Goal: Browse casually

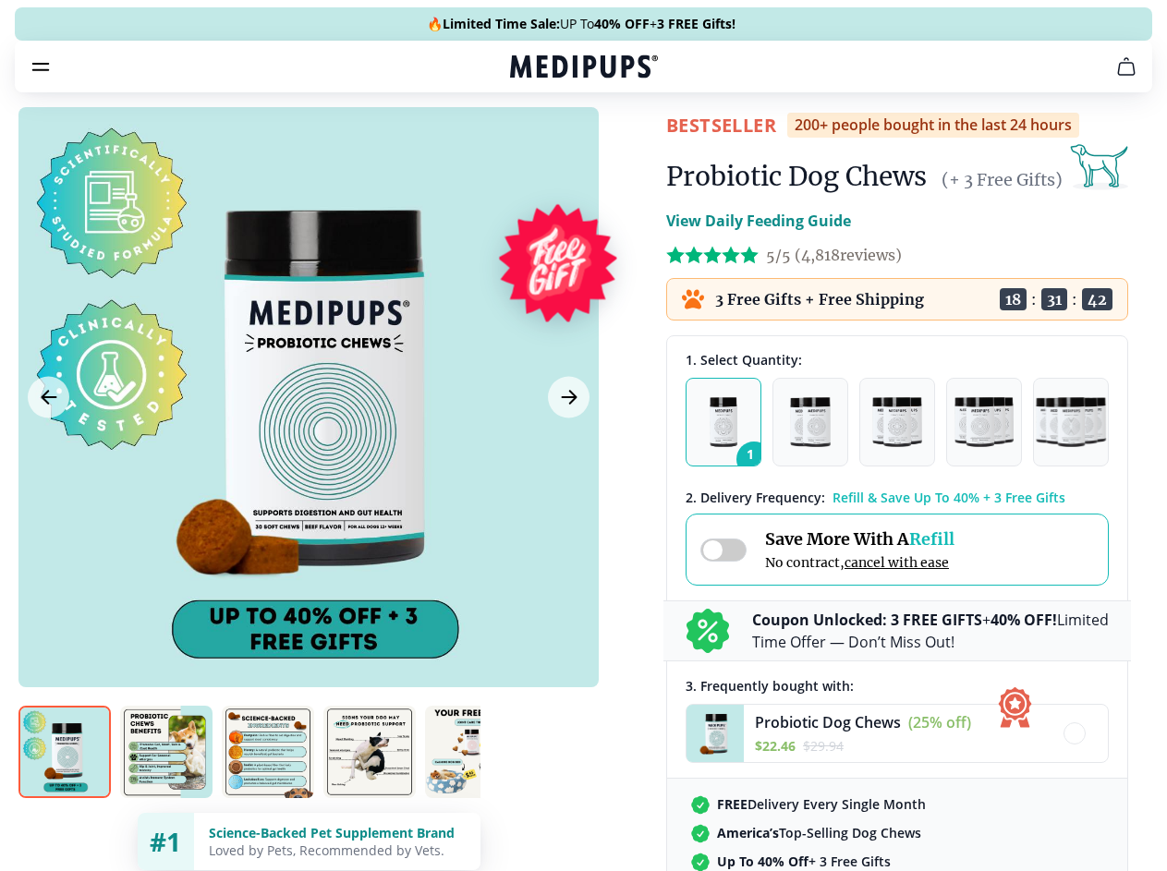
click at [531, 148] on span "Supplements" at bounding box center [577, 157] width 92 height 18
click at [626, 146] on icon "button" at bounding box center [637, 157] width 22 height 22
click at [1115, 78] on icon "cart" at bounding box center [1126, 66] width 22 height 22
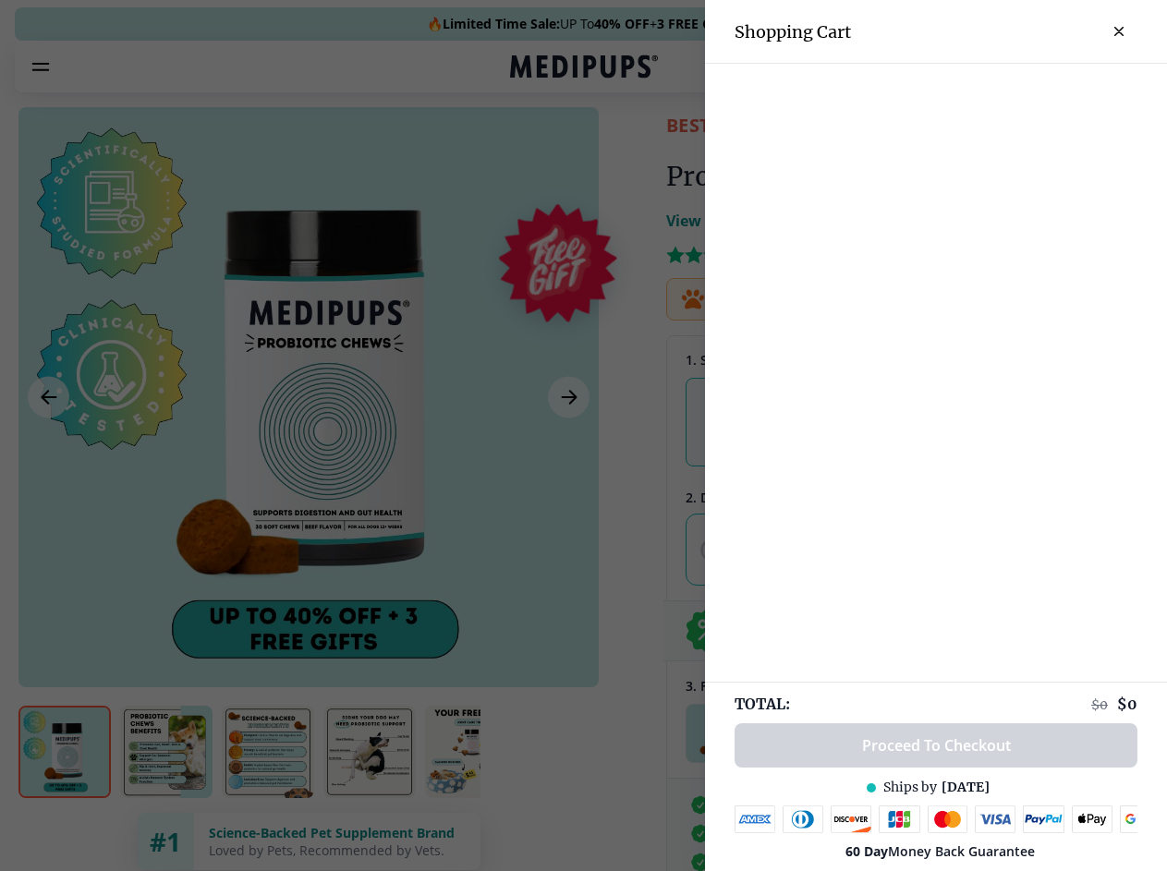
click at [898, 92] on div at bounding box center [583, 435] width 1167 height 871
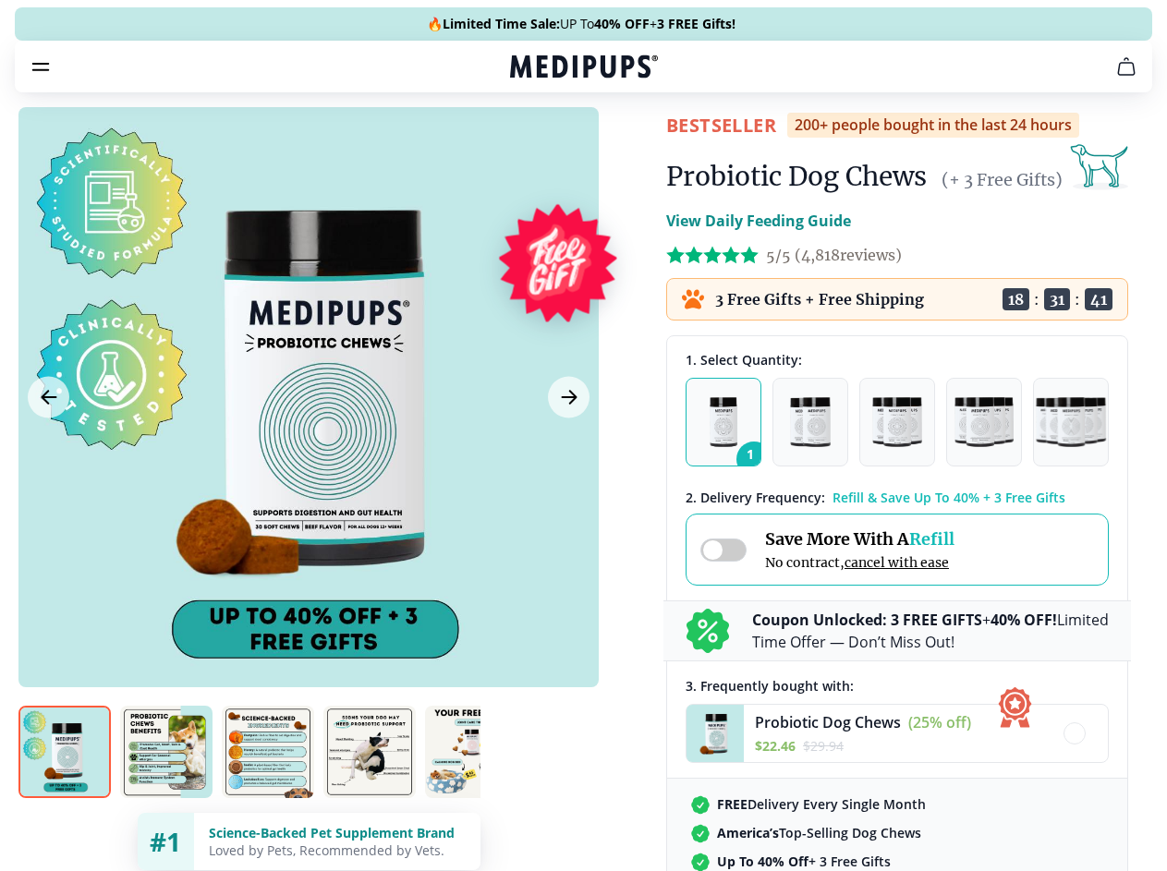
click at [0, 0] on span "Get FREE Gift" at bounding box center [0, 0] width 0 height 0
click at [0, 0] on icon "button" at bounding box center [0, 0] width 0 height 0
click at [308, 441] on div at bounding box center [308, 397] width 580 height 580
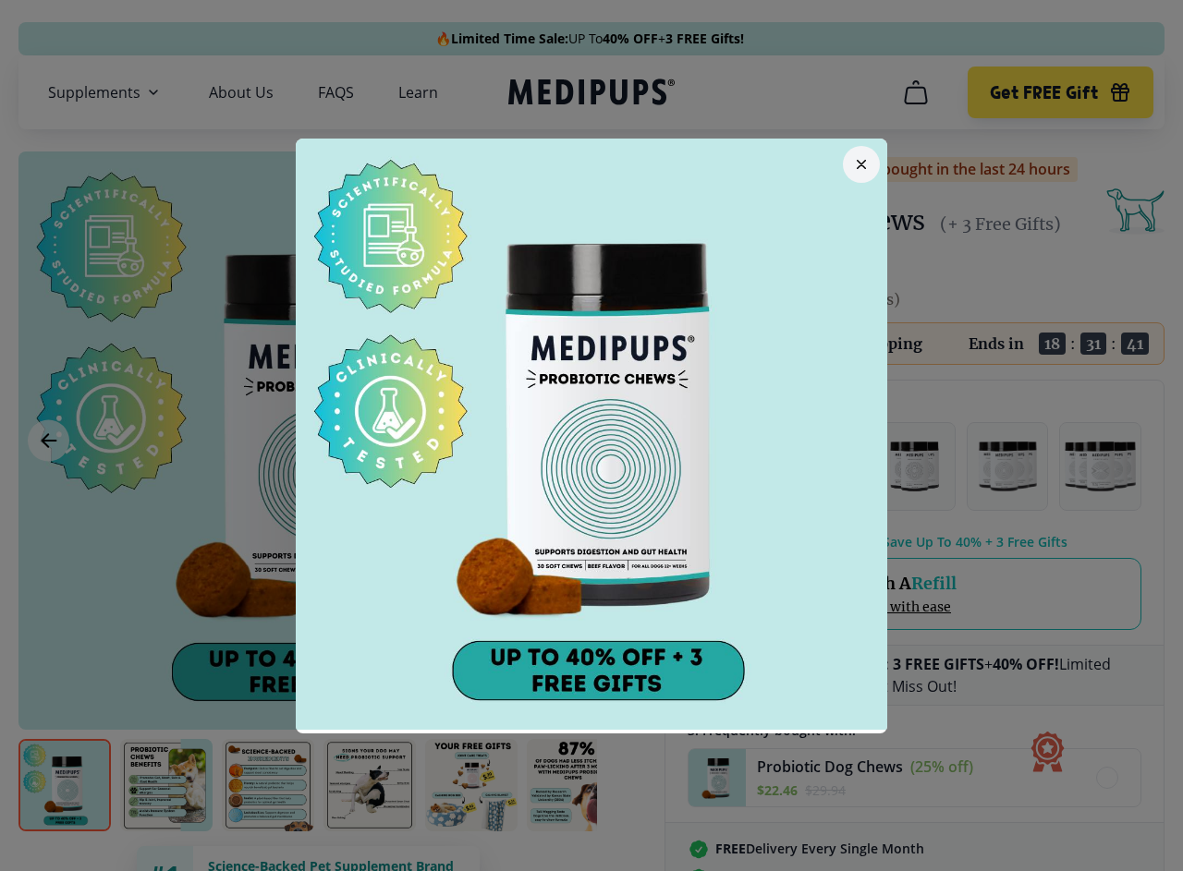
click at [48, 441] on div at bounding box center [591, 435] width 1183 height 871
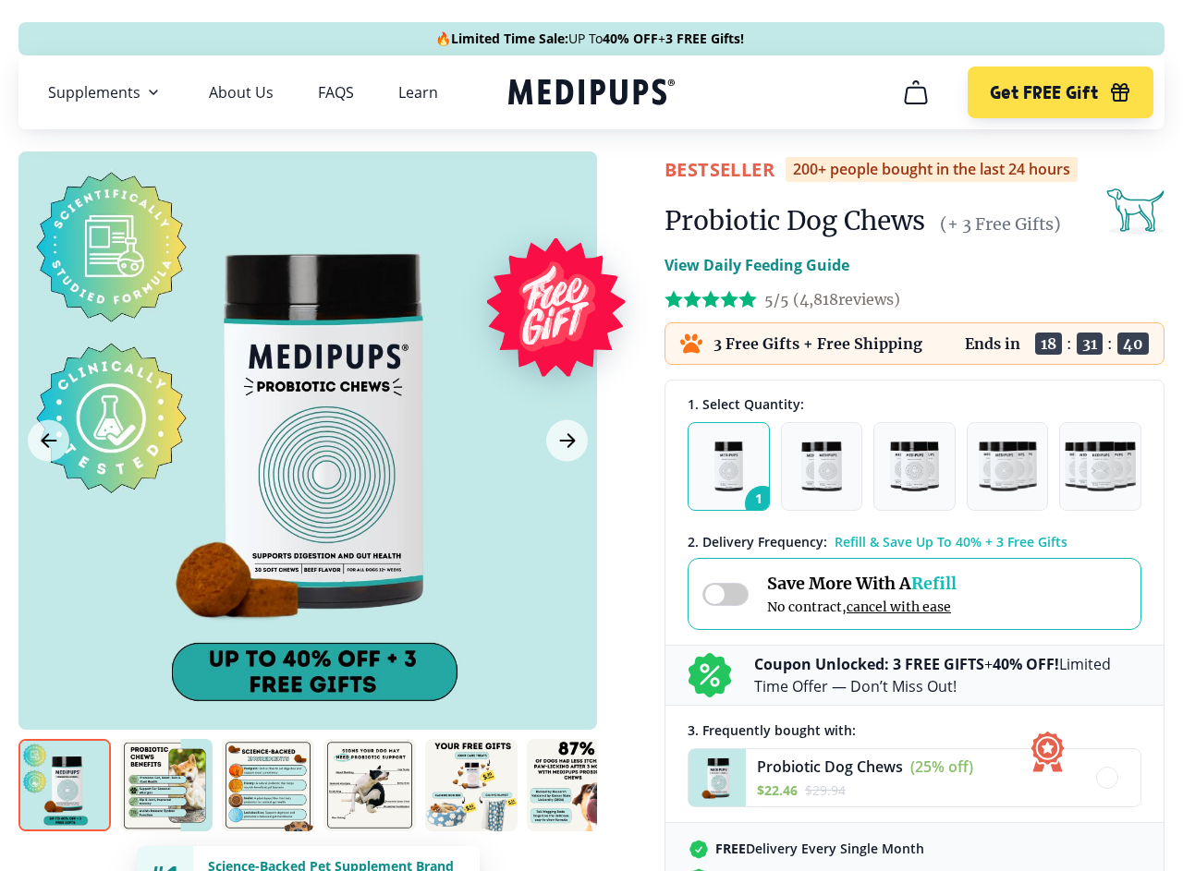
click at [566, 441] on icon "Next Image" at bounding box center [567, 440] width 14 height 13
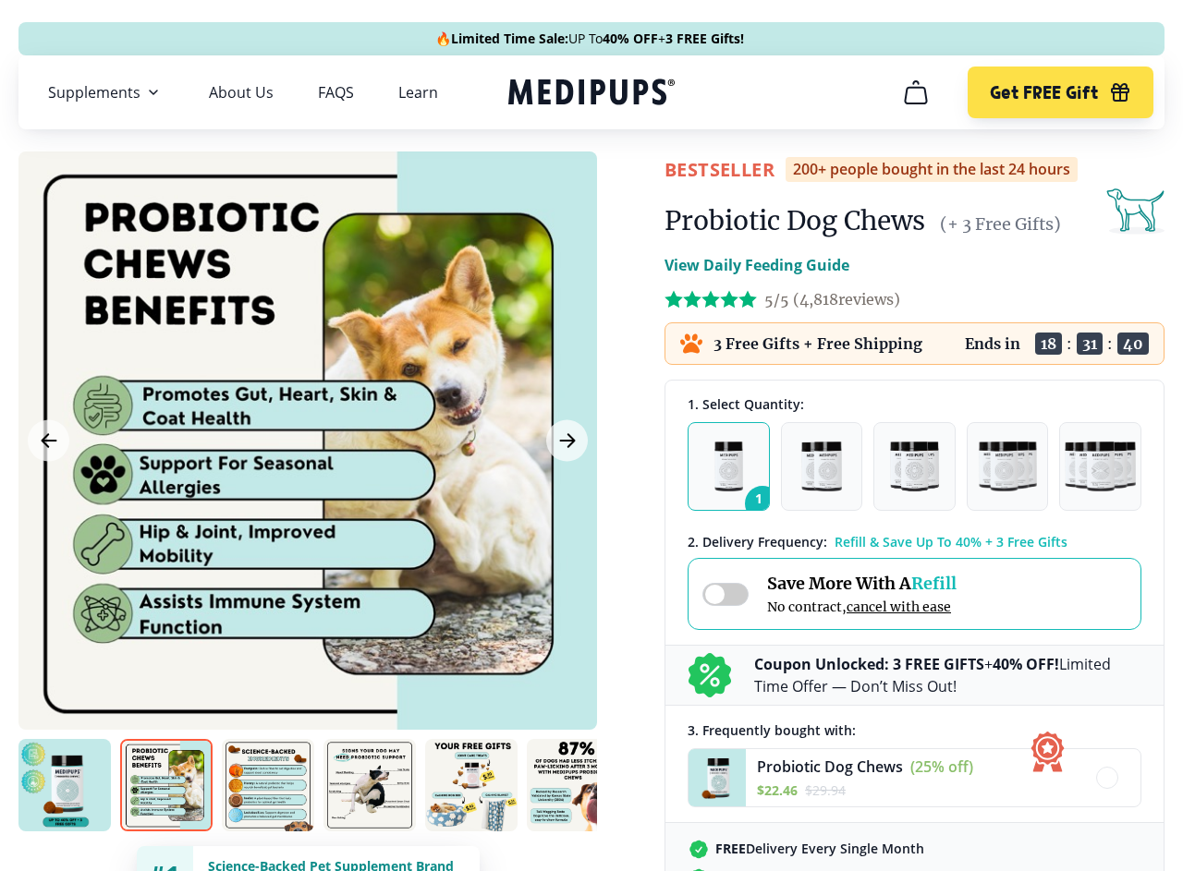
click at [65, 785] on img at bounding box center [64, 785] width 92 height 92
